Goal: Transaction & Acquisition: Purchase product/service

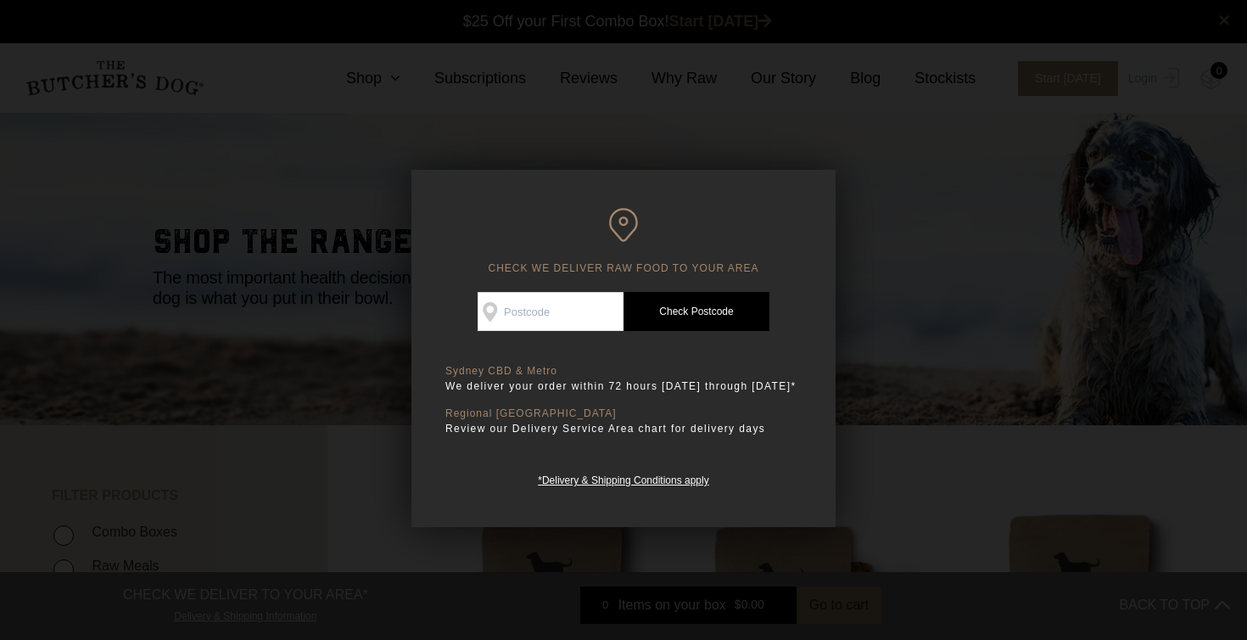
click at [544, 317] on input "Check Availability At" at bounding box center [551, 311] width 146 height 39
type input "2066"
click at [696, 311] on link "Check Postcode" at bounding box center [697, 311] width 146 height 39
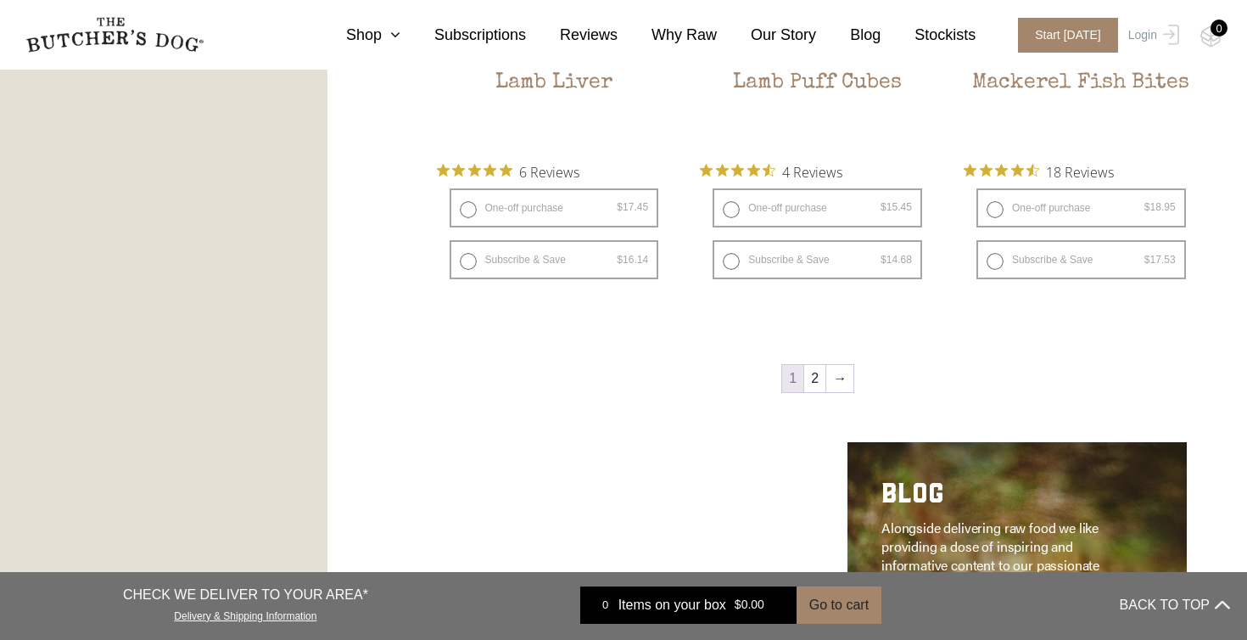
scroll to position [2379, 0]
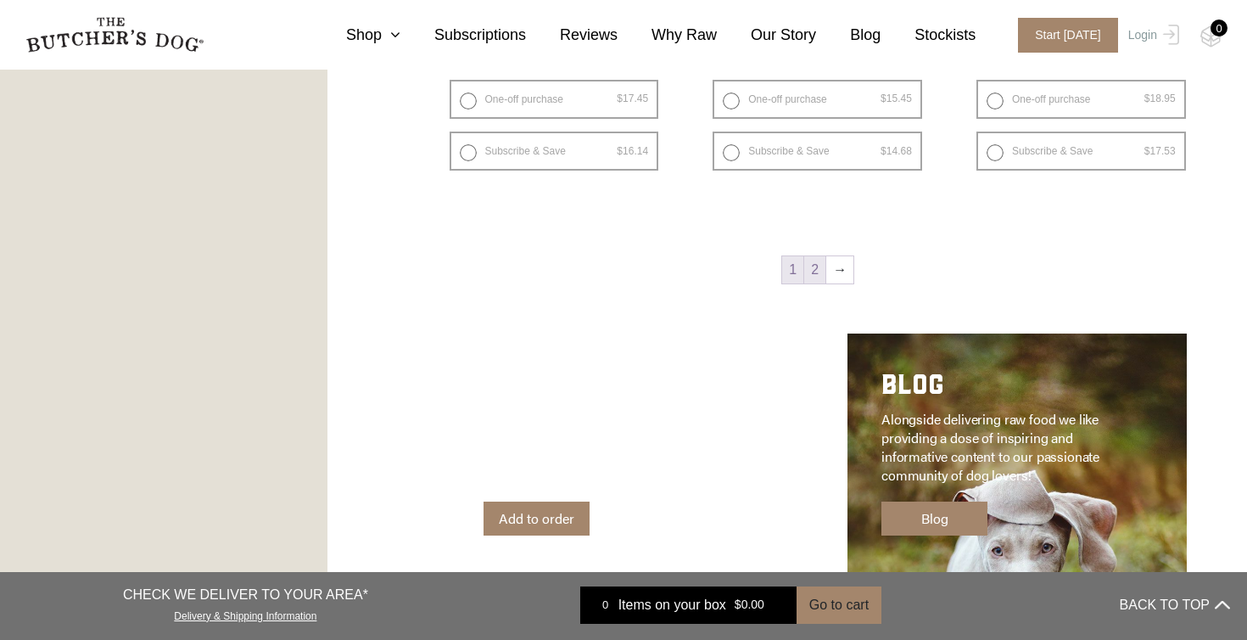
click at [819, 271] on link "2" at bounding box center [814, 269] width 21 height 27
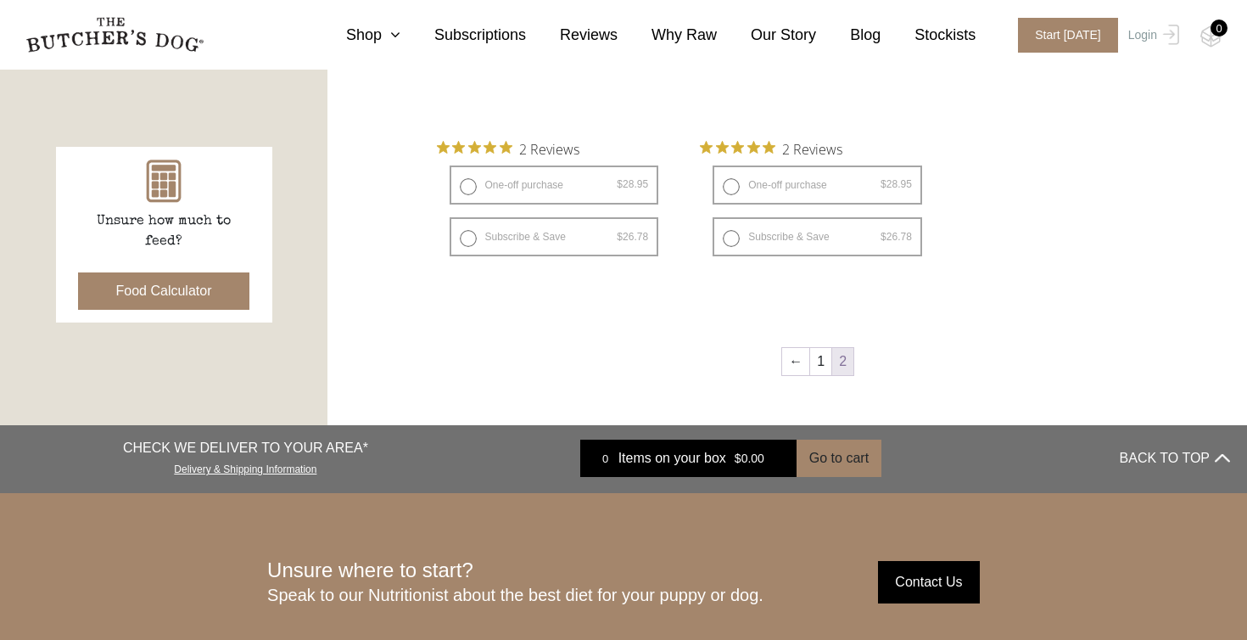
scroll to position [922, 0]
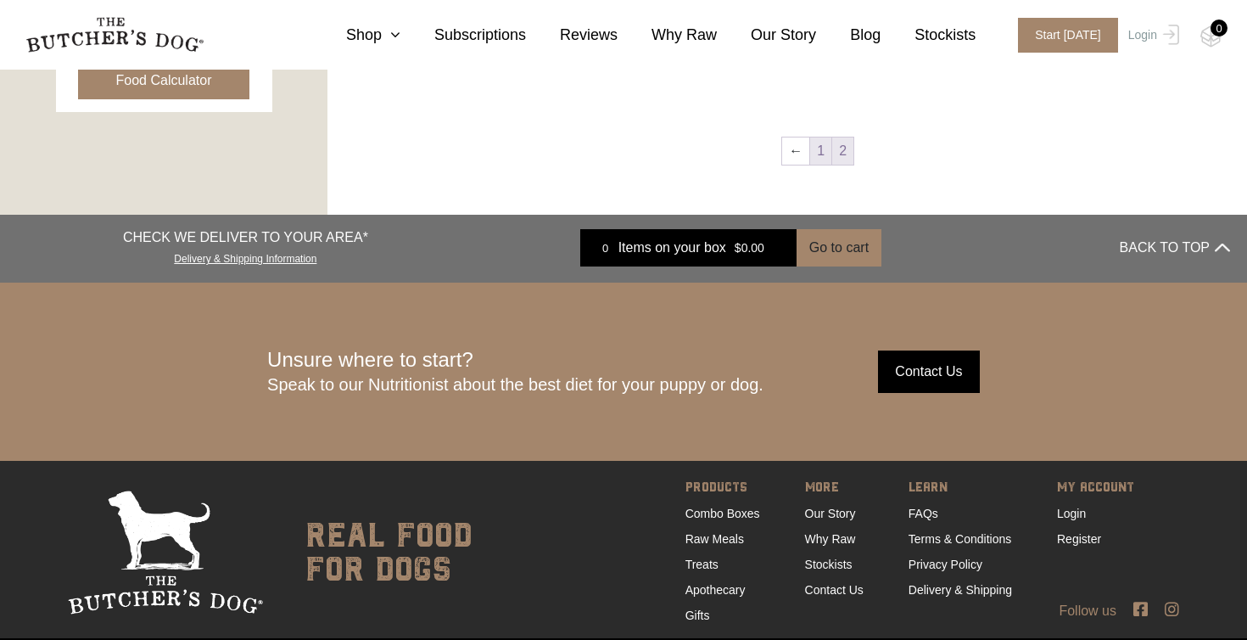
click at [817, 151] on link "1" at bounding box center [820, 150] width 21 height 27
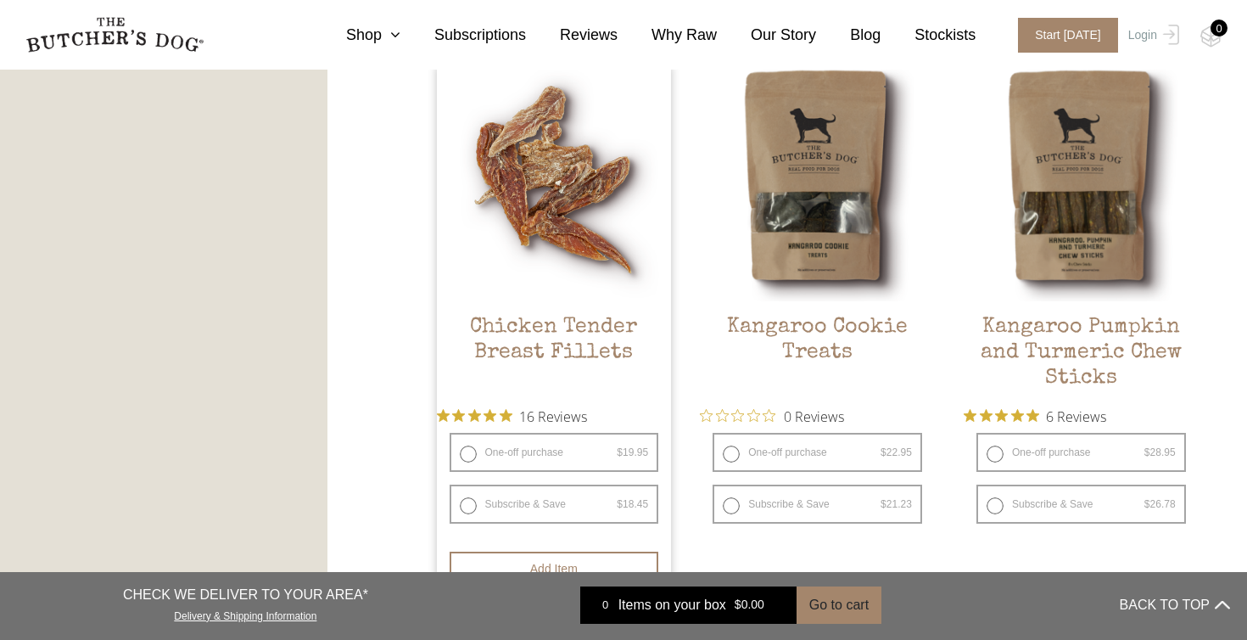
scroll to position [977, 0]
click at [521, 453] on label "One-off purchase $ 19.95 — or subscribe and save 7.5%" at bounding box center [555, 453] width 210 height 39
radio input "true"
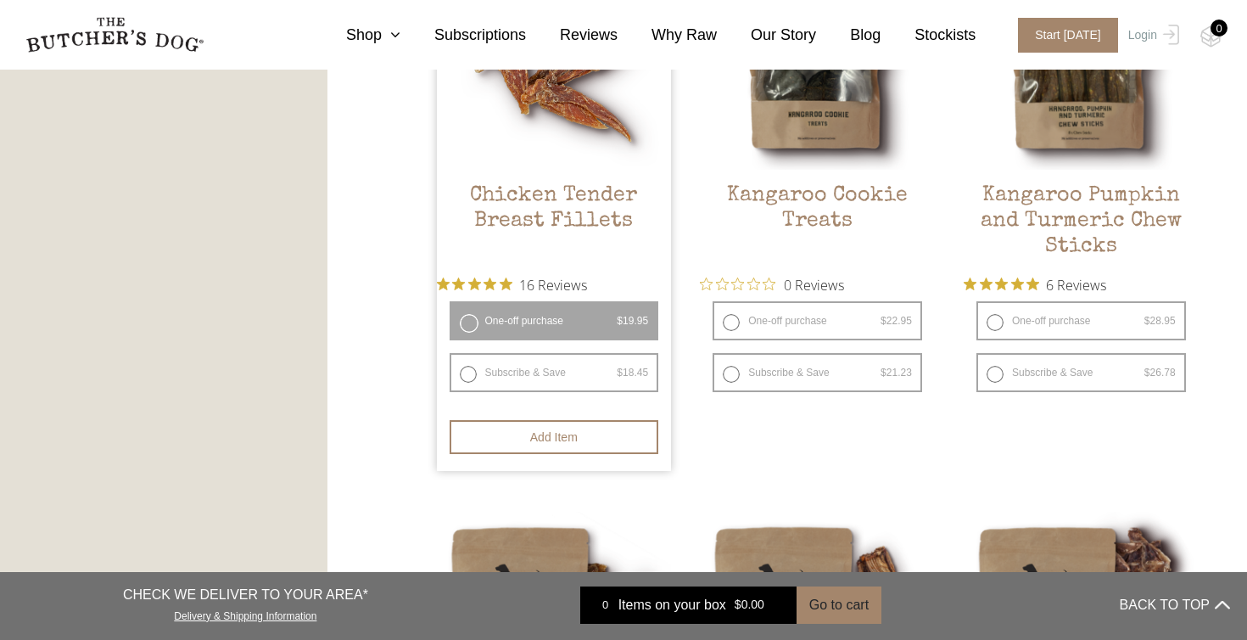
scroll to position [1117, 0]
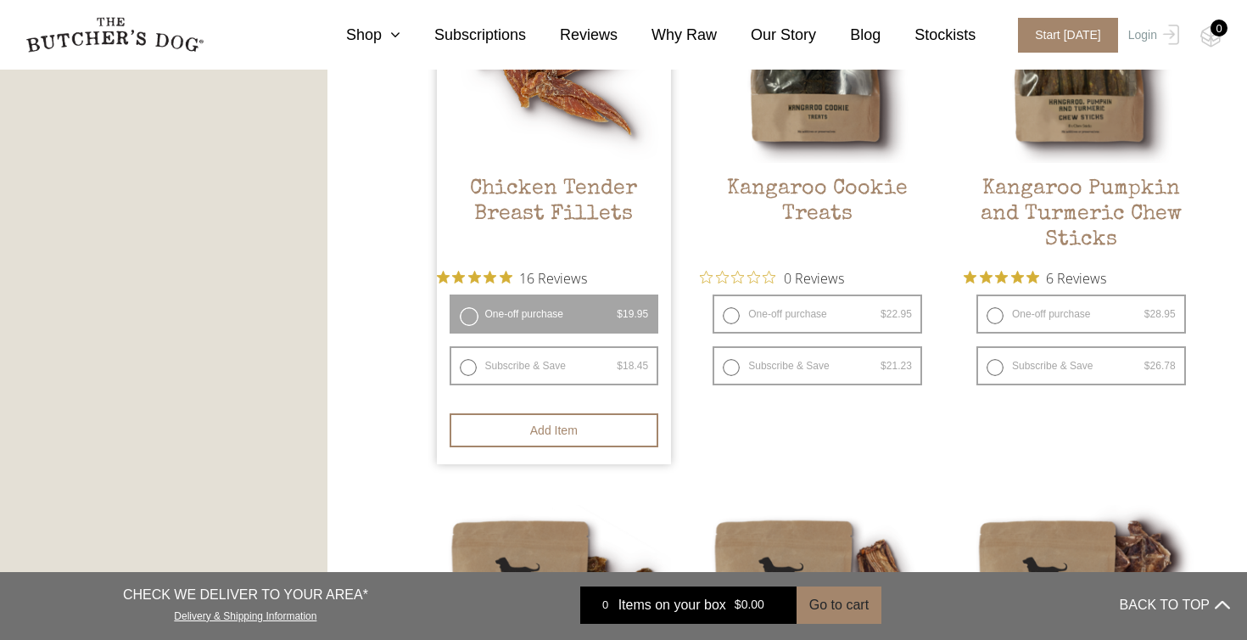
click at [585, 169] on link "Chicken Tender Breast Fillets $ 19.95 — or subscribe and save 7.5%" at bounding box center [554, 92] width 235 height 328
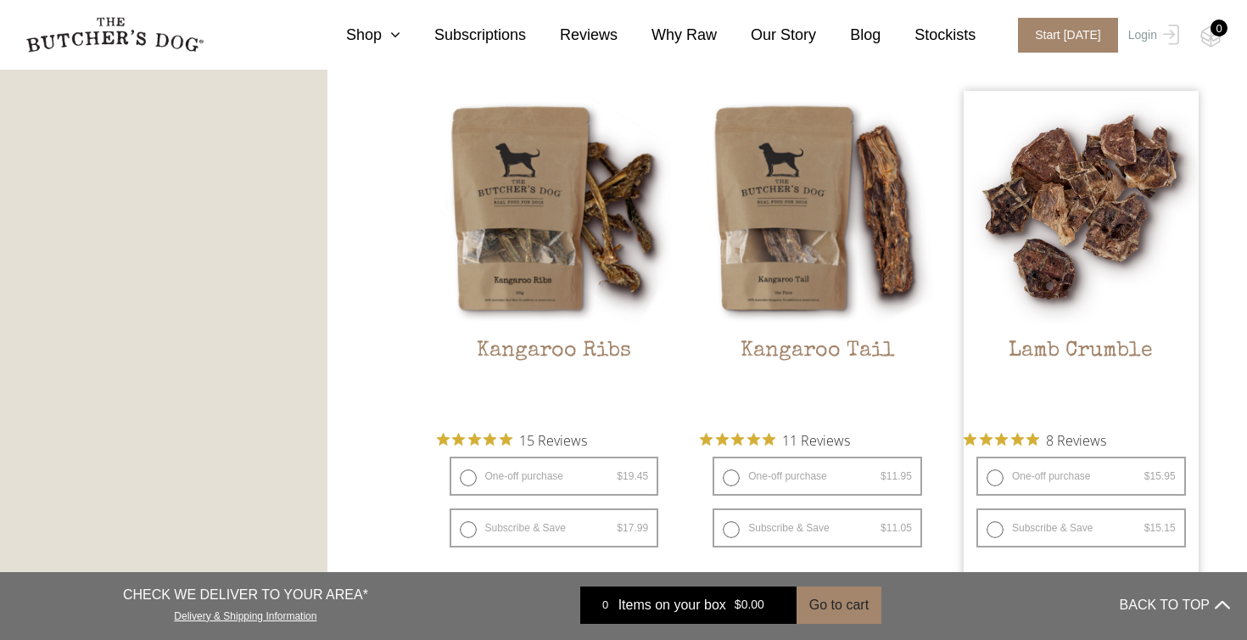
scroll to position [1523, 0]
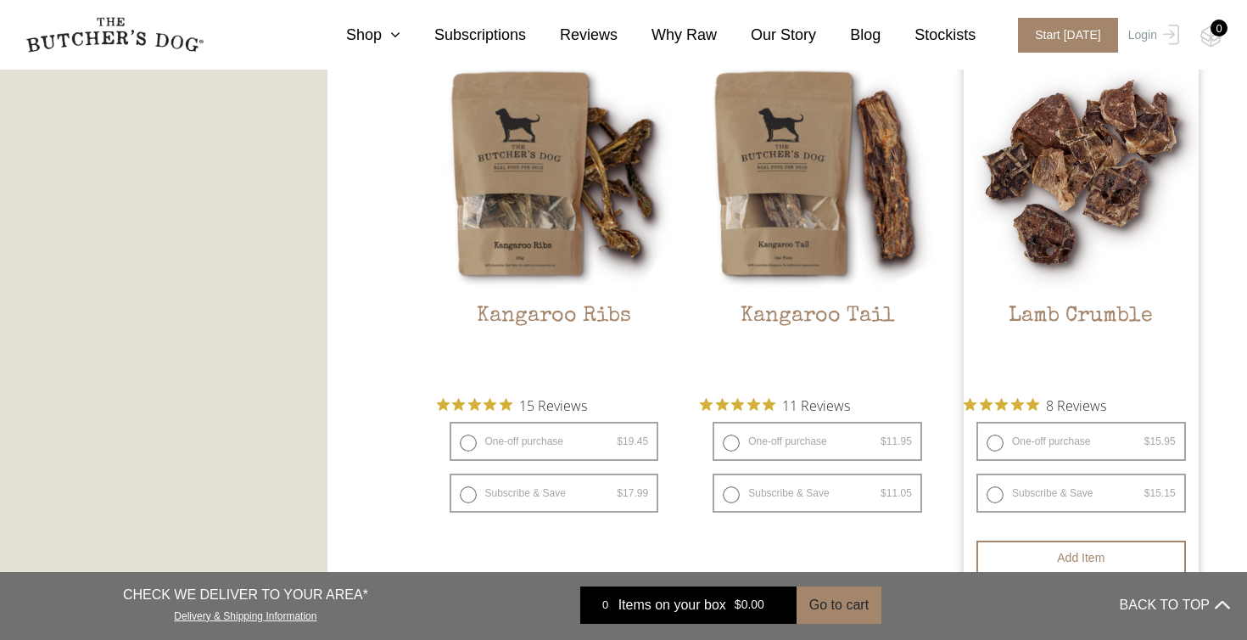
click at [1056, 280] on img at bounding box center [1081, 173] width 235 height 235
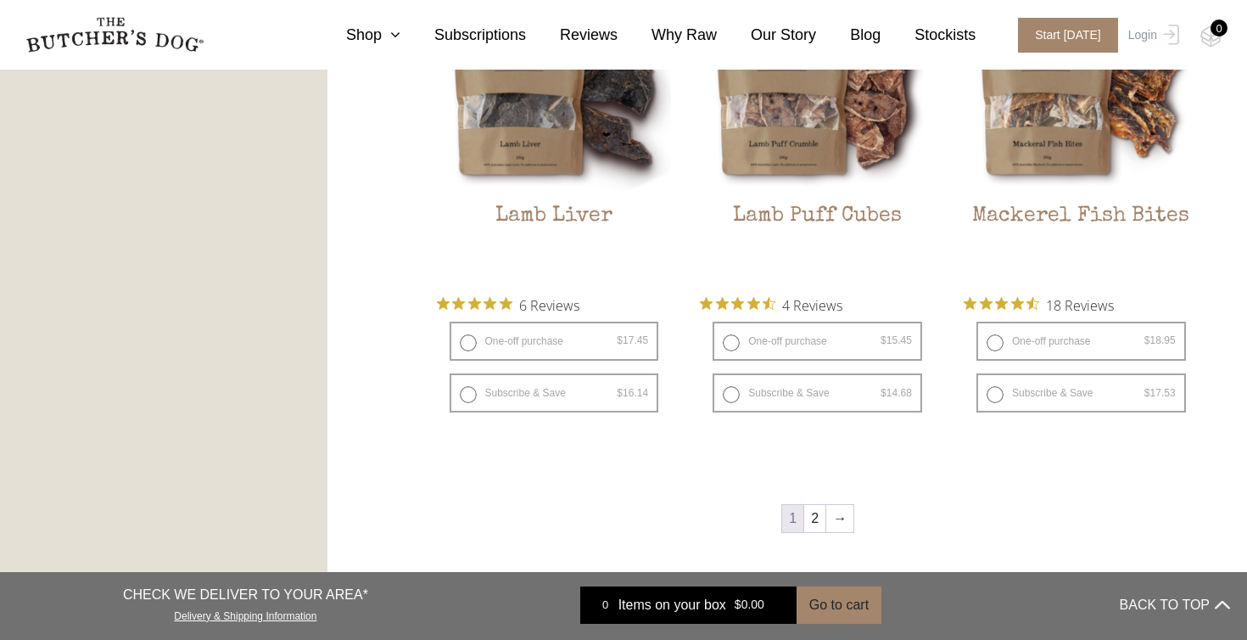
scroll to position [2100, 0]
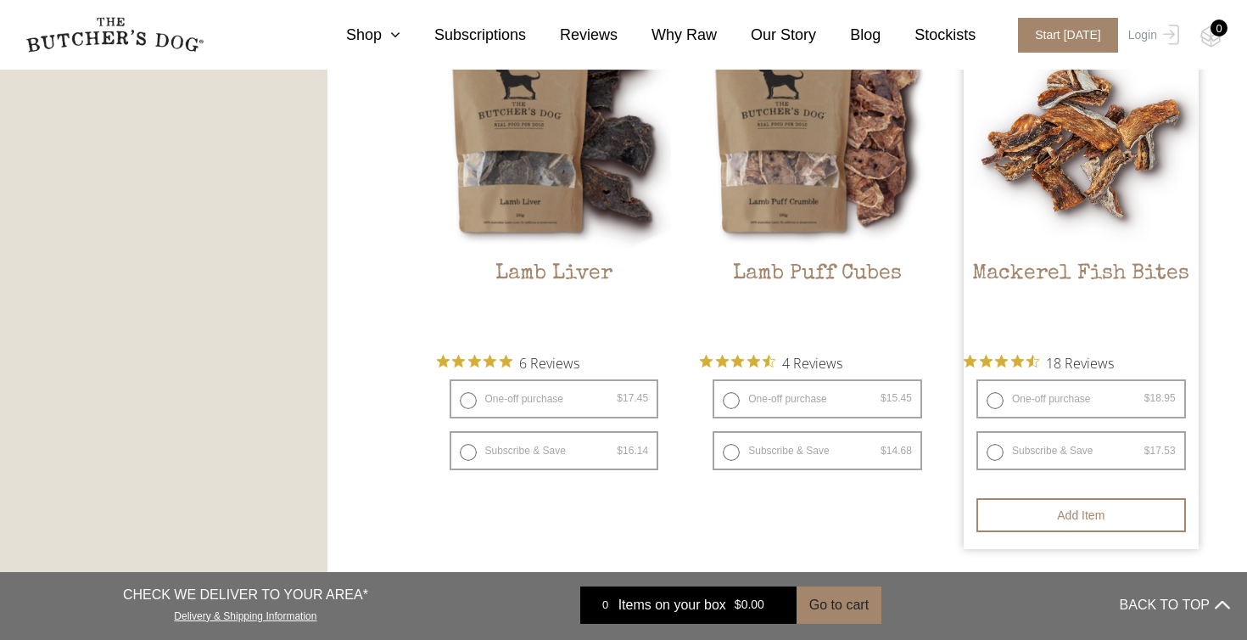
click at [1098, 181] on img at bounding box center [1081, 130] width 235 height 235
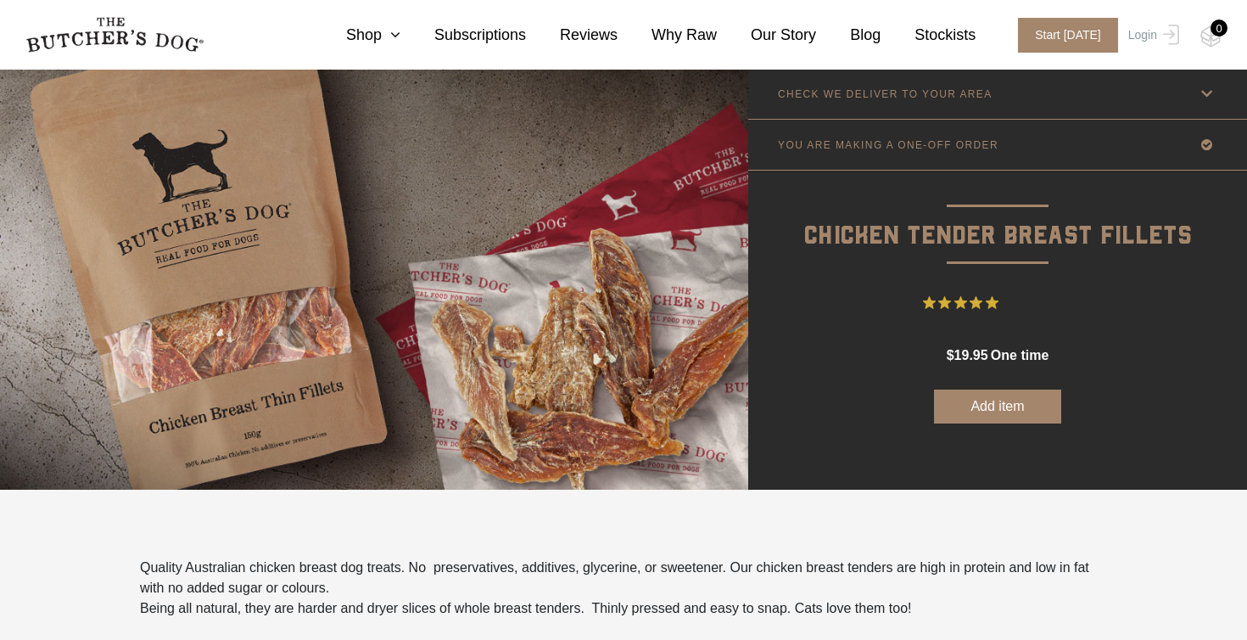
scroll to position [44, 0]
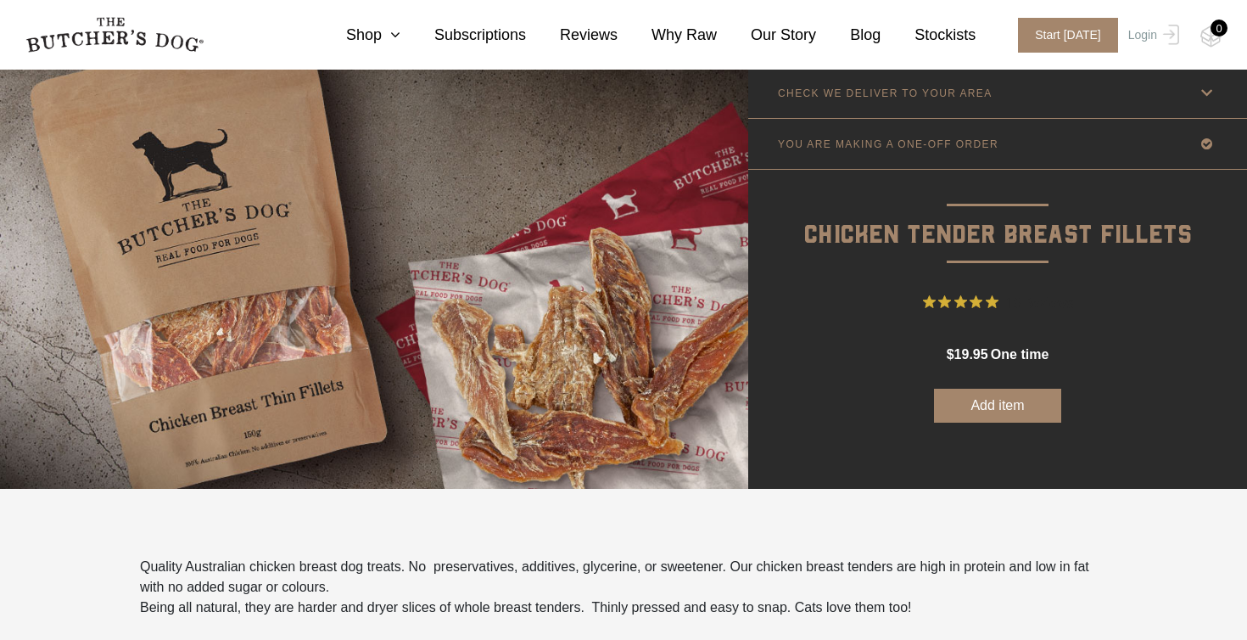
click at [974, 406] on button "Add item" at bounding box center [997, 406] width 127 height 34
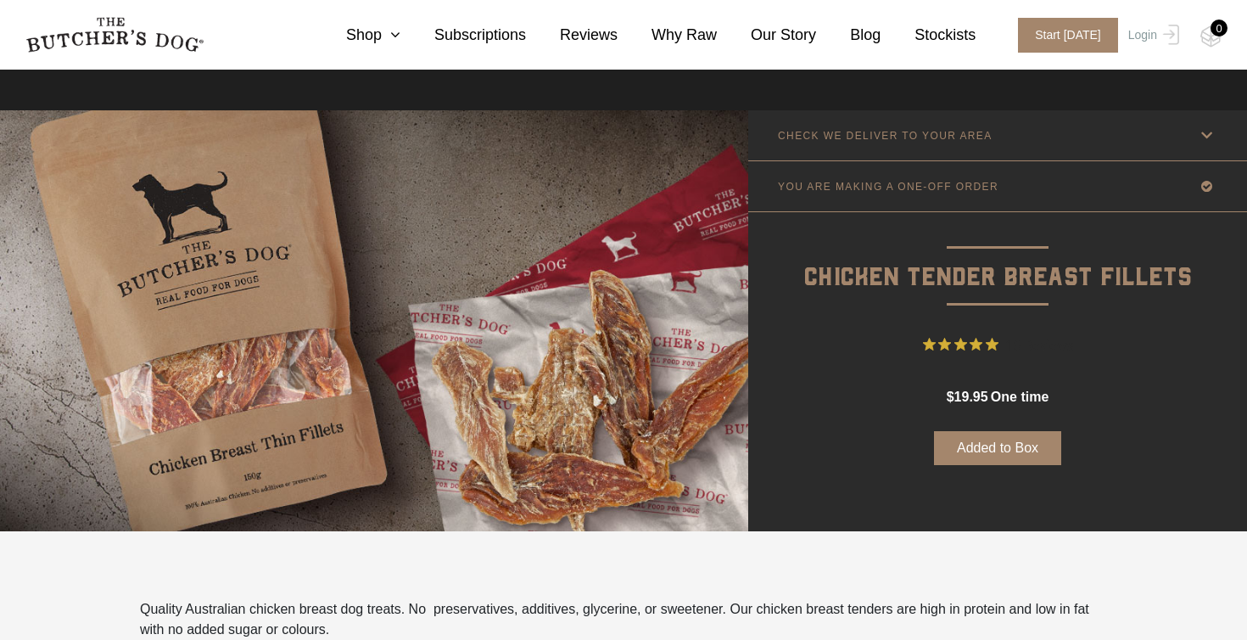
scroll to position [0, 0]
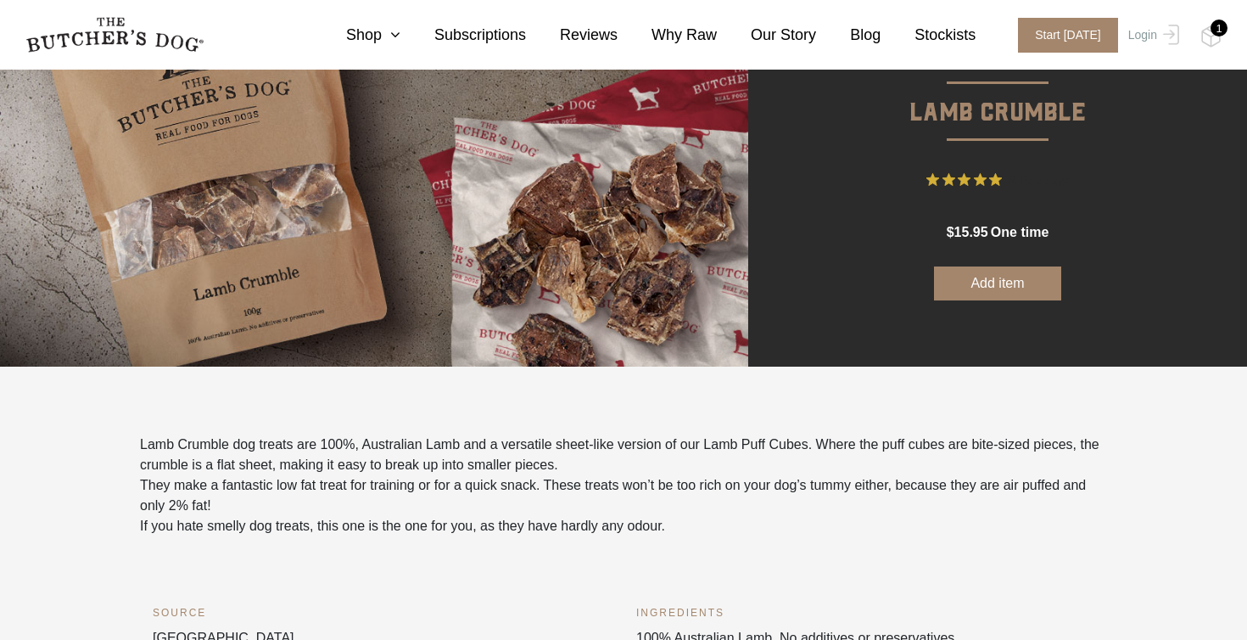
scroll to position [167, 0]
click at [1024, 278] on button "Add item" at bounding box center [997, 283] width 127 height 34
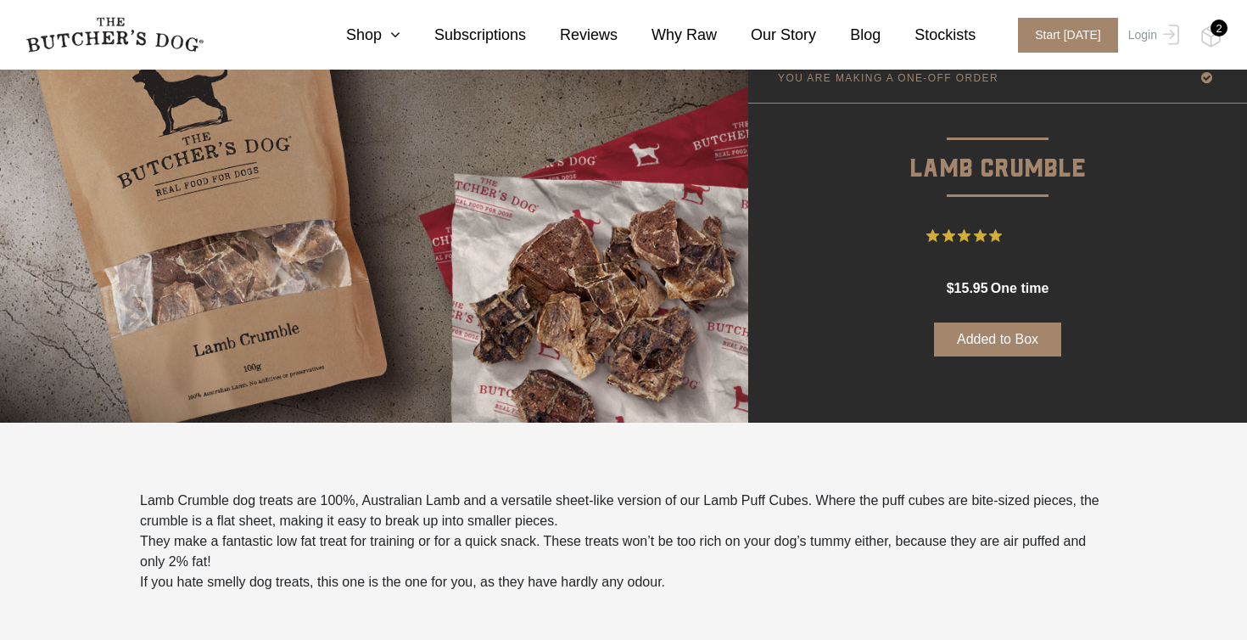
scroll to position [0, 0]
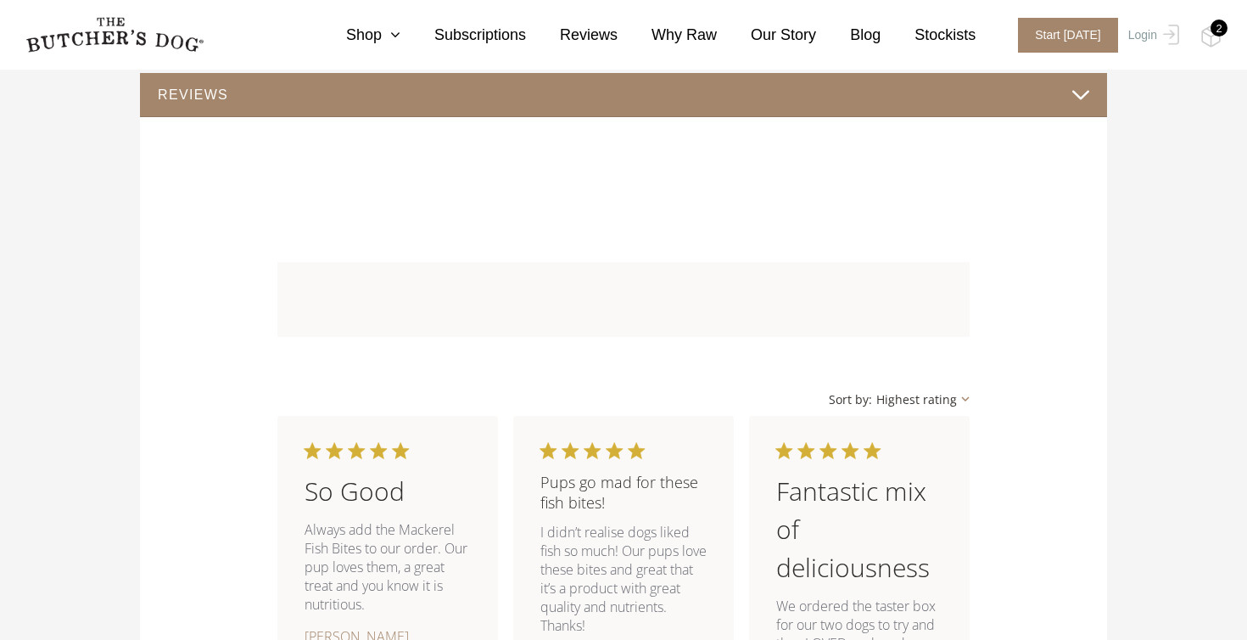
scroll to position [921, 0]
